Goal: Information Seeking & Learning: Learn about a topic

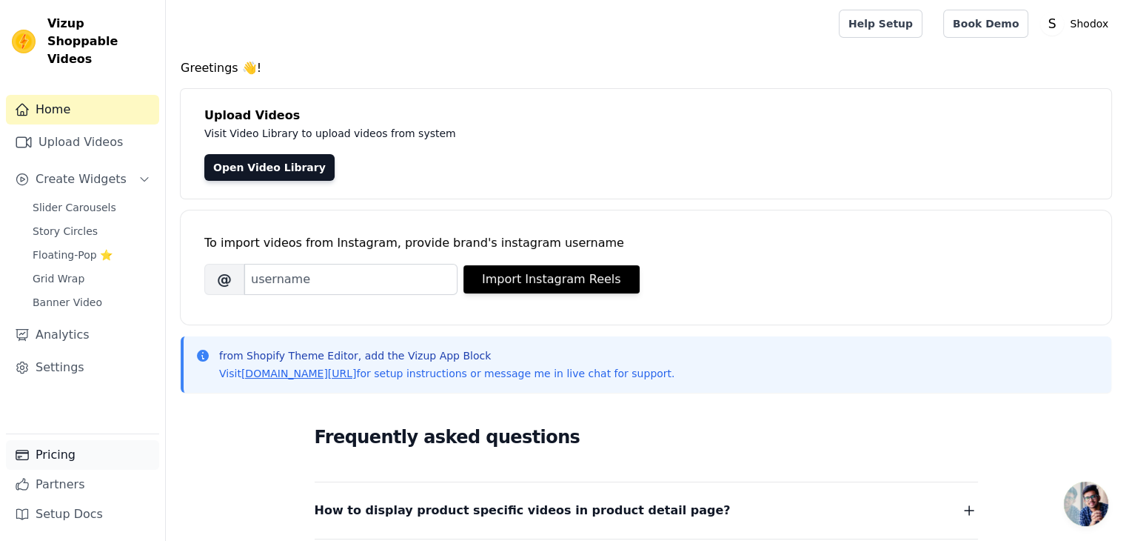
click at [70, 466] on link "Pricing" at bounding box center [82, 455] width 153 height 30
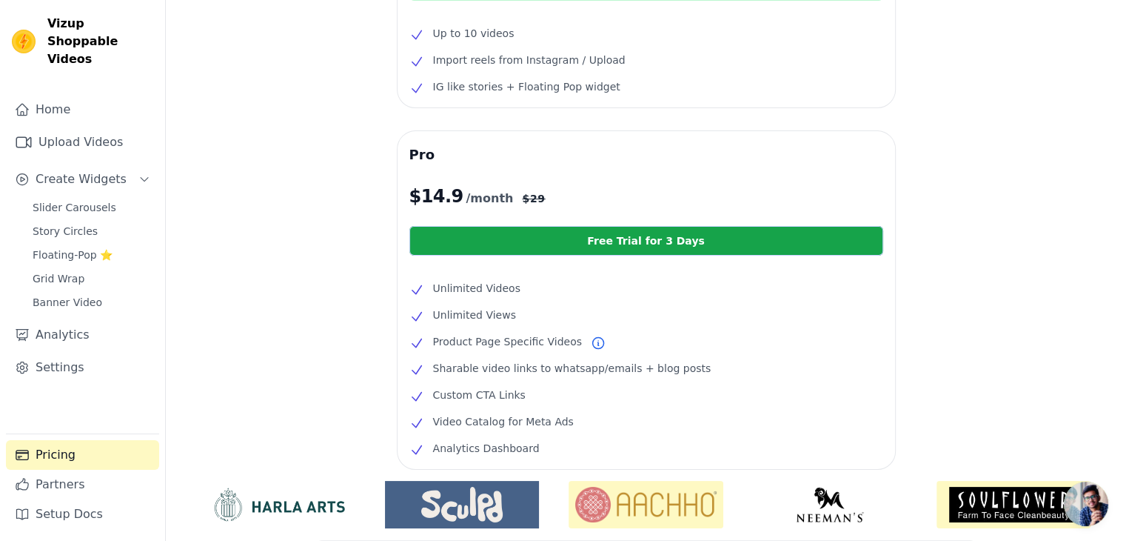
scroll to position [196, 0]
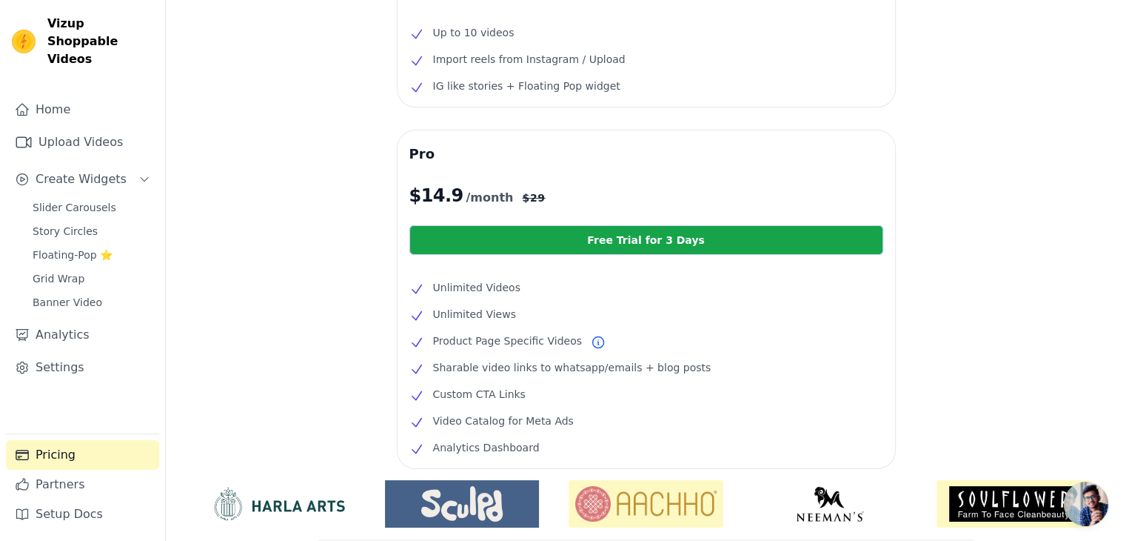
click at [667, 336] on li "Product Page Specific Videos" at bounding box center [647, 341] width 474 height 18
click at [740, 191] on p "$ 14.9 /month $ 29" at bounding box center [647, 196] width 474 height 24
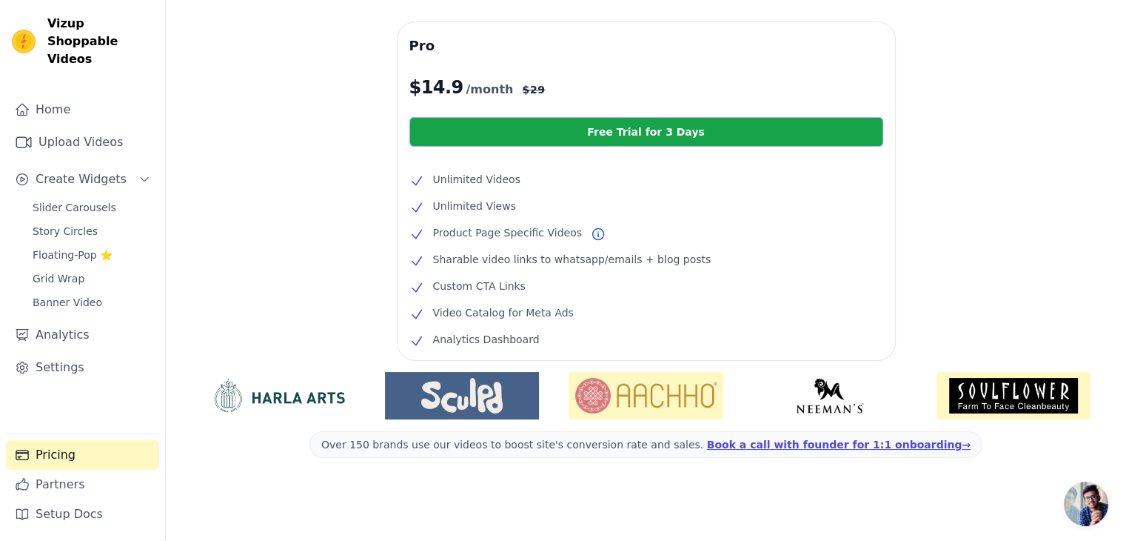
scroll to position [305, 0]
click at [62, 321] on link "Analytics" at bounding box center [82, 335] width 153 height 30
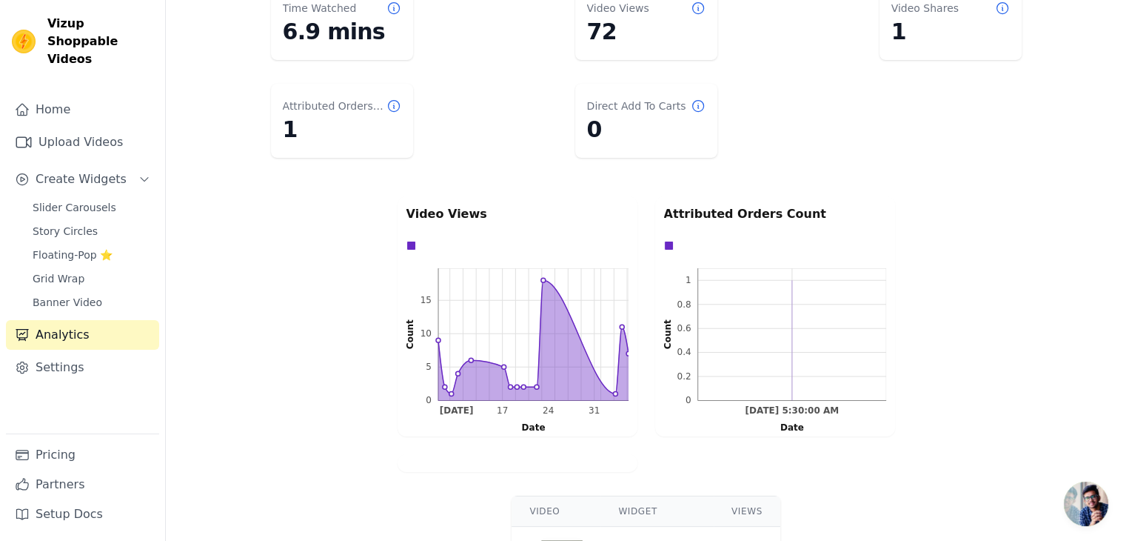
scroll to position [176, 0]
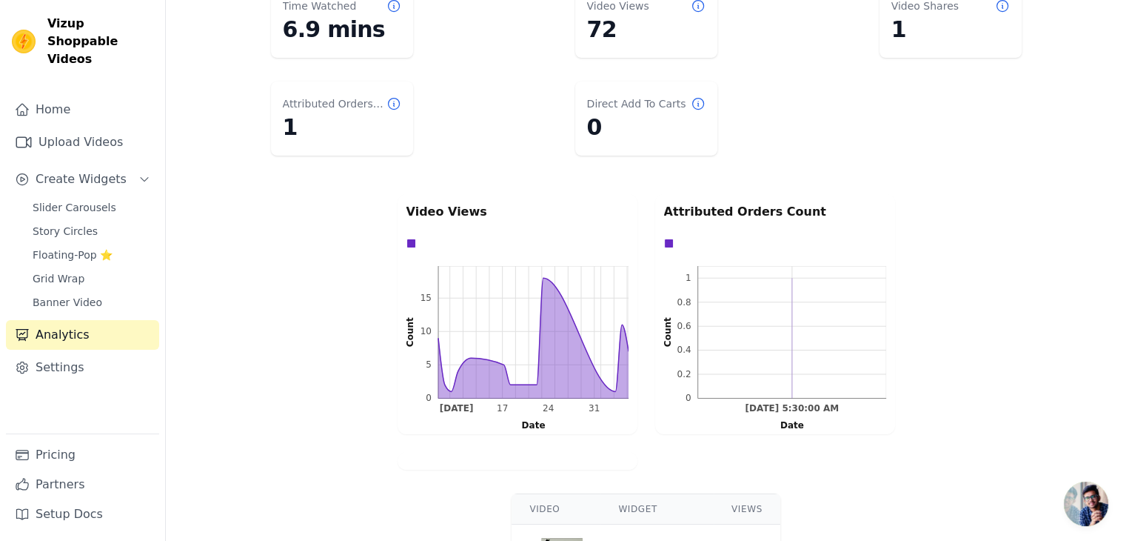
click at [393, 96] on icon at bounding box center [394, 103] width 15 height 15
click at [391, 101] on icon at bounding box center [394, 103] width 15 height 15
click at [355, 107] on dt "Attributed Orders Count" at bounding box center [335, 103] width 104 height 15
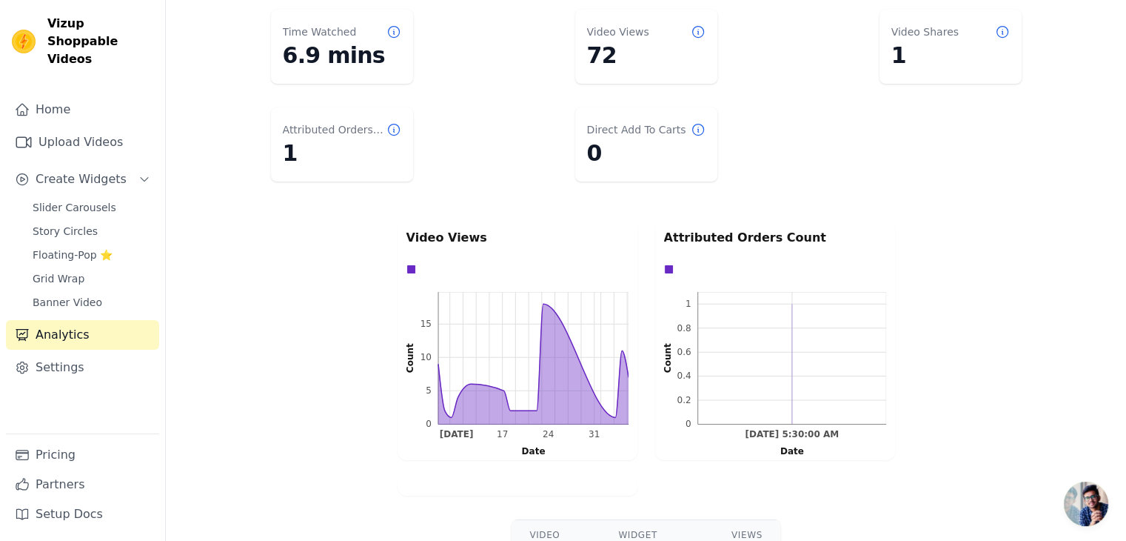
scroll to position [0, 0]
